Goal: Task Accomplishment & Management: Manage account settings

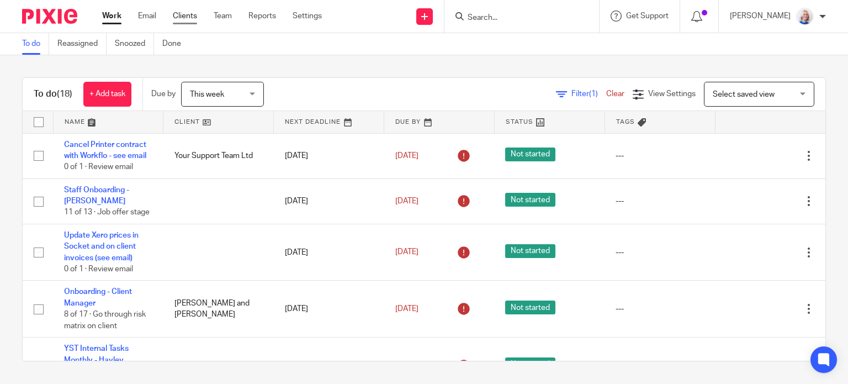
click at [179, 13] on link "Clients" at bounding box center [185, 15] width 24 height 11
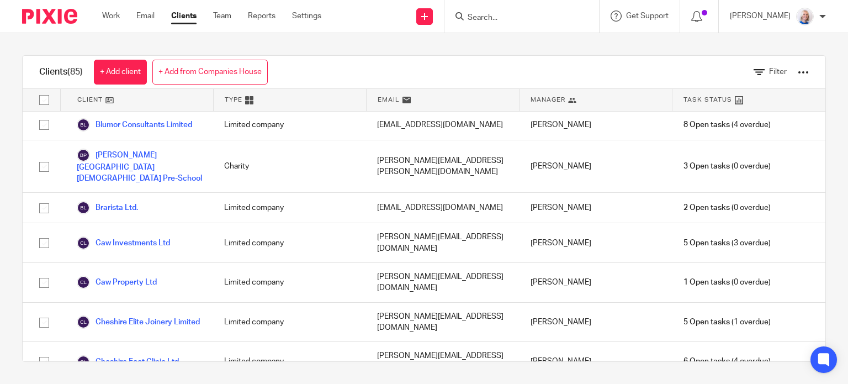
scroll to position [276, 0]
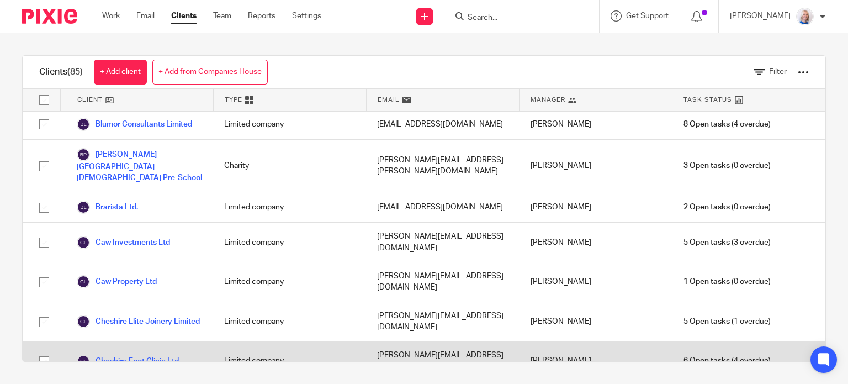
click at [150, 354] on link "Cheshire Foot Clinic Ltd" at bounding box center [128, 360] width 102 height 13
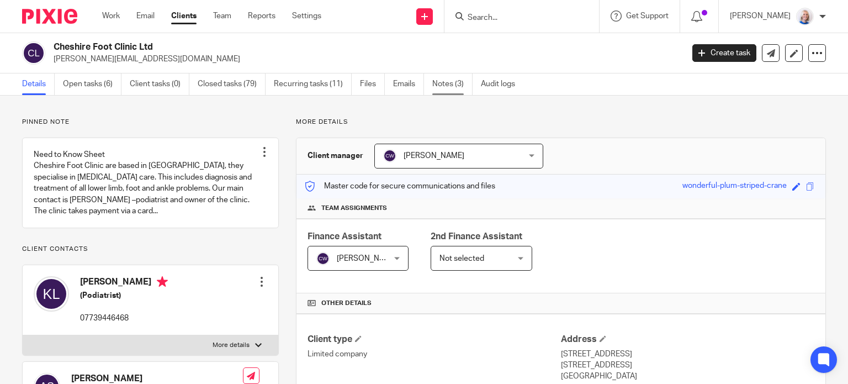
click at [457, 88] on link "Notes (3)" at bounding box center [452, 84] width 40 height 22
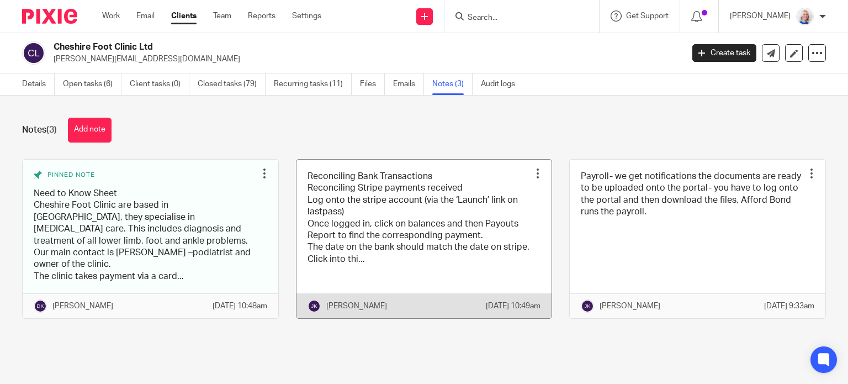
click at [340, 211] on link at bounding box center [424, 239] width 256 height 159
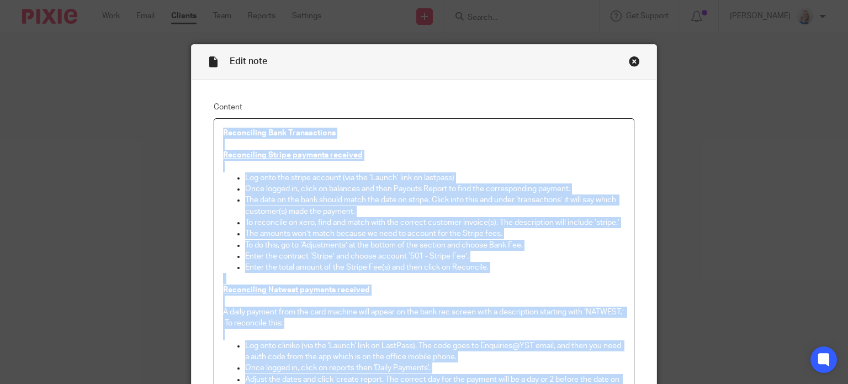
drag, startPoint x: 343, startPoint y: 224, endPoint x: 217, endPoint y: 125, distance: 160.5
copy div "Loremipsumd Sita Consectetura Elitseddoei Tempor incididu utlabore Etd magn ali…"
click at [495, 153] on p "Reconciling Stripe payments received" at bounding box center [424, 155] width 402 height 11
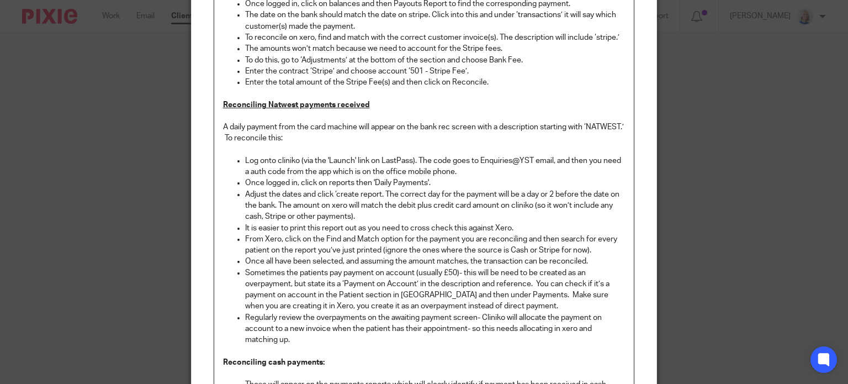
scroll to position [221, 0]
